Goal: Task Accomplishment & Management: Use online tool/utility

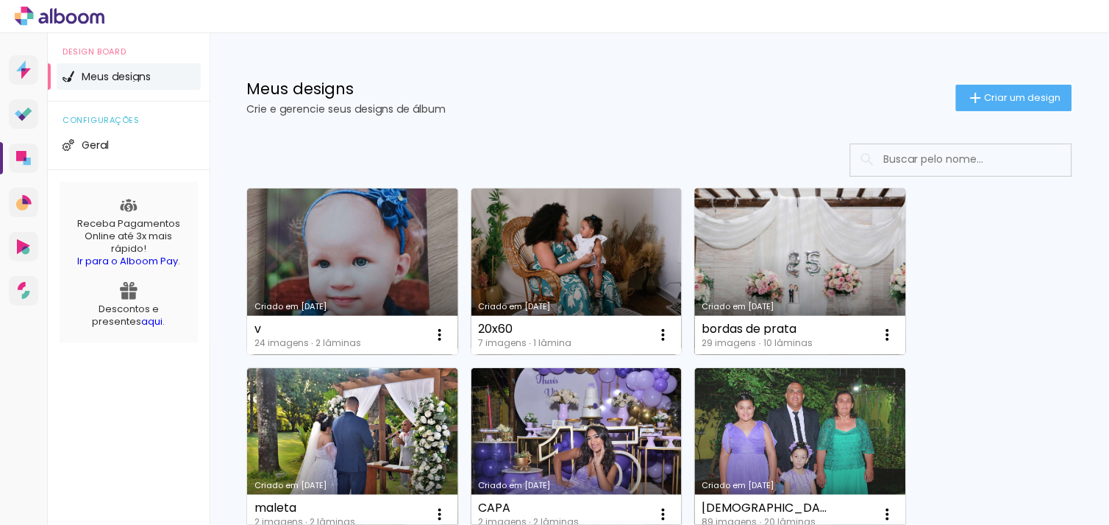
click at [762, 246] on link "Criado em [DATE]" at bounding box center [800, 271] width 211 height 166
